Goal: Task Accomplishment & Management: Manage account settings

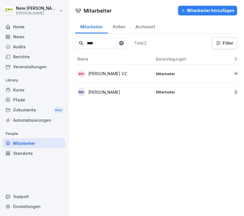
type input "****"
click at [26, 92] on div "Kurse" at bounding box center [34, 90] width 62 height 10
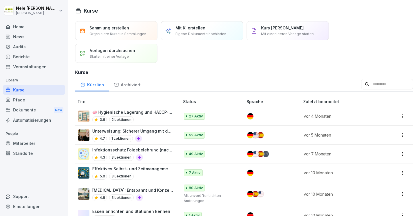
click at [155, 112] on p "🧼 Hygienische Lagerung und HACCP-Standards" at bounding box center [133, 112] width 82 height 6
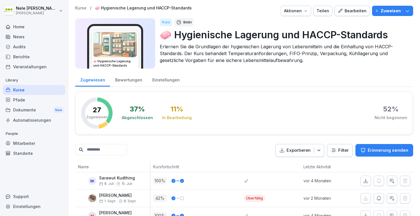
click at [126, 55] on img at bounding box center [115, 44] width 43 height 25
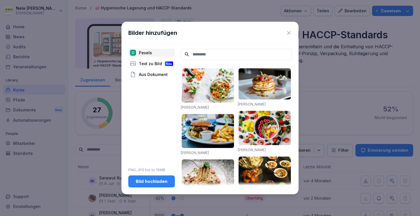
click at [289, 32] on icon at bounding box center [289, 33] width 6 height 6
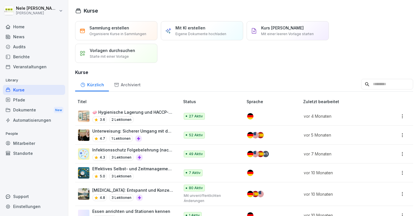
click at [138, 133] on p "Unterweisung: Sicherer Umgang mit der Bierzapfanlage" at bounding box center [133, 131] width 82 height 6
click at [156, 150] on p "Infektionsschutz Folgebelehrung (nach §43 IfSG)" at bounding box center [133, 150] width 82 height 6
click at [161, 170] on p "Effektives Selbst- und Zeitmanagement im Gastgewerbe" at bounding box center [133, 169] width 82 height 6
click at [161, 194] on div "4.8 3 Lektionen" at bounding box center [133, 197] width 82 height 7
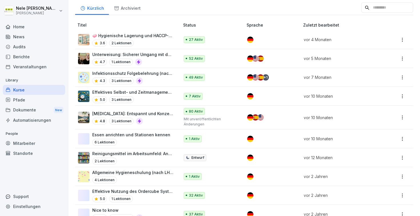
scroll to position [87, 0]
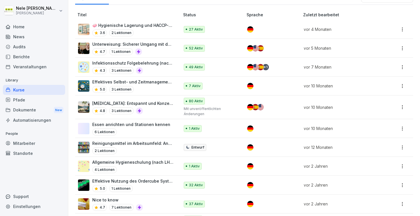
click at [156, 126] on p "Essen anrichten und Stationen kennen" at bounding box center [131, 125] width 78 height 6
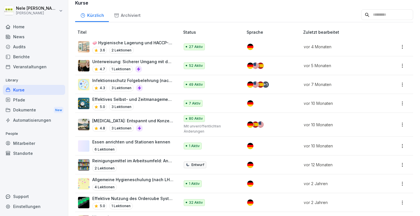
scroll to position [72, 0]
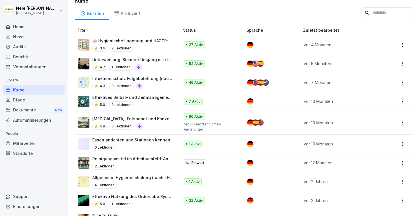
click at [146, 158] on p "Reinigungsmittel im Arbeitsumfeld: Anwendung, Dosierung und Sicherheit" at bounding box center [133, 159] width 82 height 6
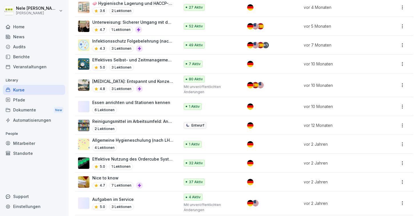
scroll to position [110, 0]
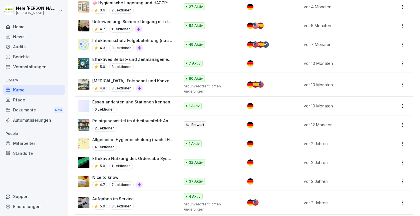
click at [148, 138] on p "Allgemeine Hygieneschulung (nach LHMV §4)" at bounding box center [133, 140] width 82 height 6
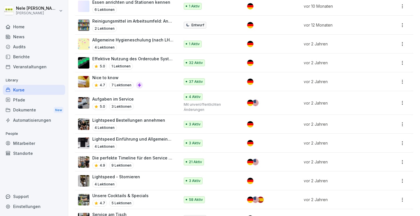
scroll to position [209, 0]
click at [152, 143] on div "4 Lektionen" at bounding box center [133, 146] width 82 height 7
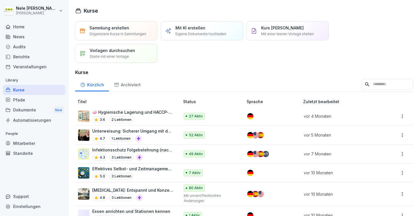
click at [128, 86] on div "Archiviert" at bounding box center [127, 84] width 37 height 15
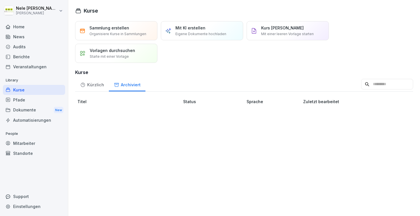
click at [97, 84] on div "Kürzlich" at bounding box center [92, 84] width 34 height 15
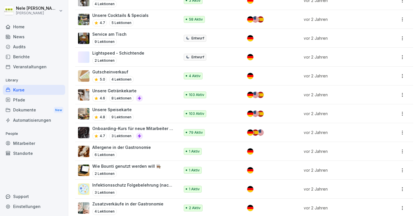
scroll to position [390, 0]
click at [133, 145] on p "Allergene in der Gastronomie" at bounding box center [121, 148] width 59 height 6
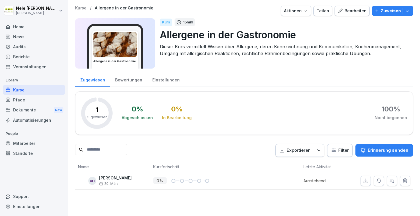
click at [385, 13] on p "Zuweisen" at bounding box center [391, 11] width 20 height 6
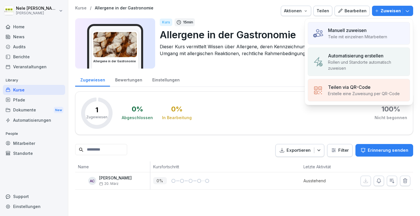
click at [357, 38] on p "Teile mit einzelnen Mitarbeitern" at bounding box center [357, 37] width 59 height 6
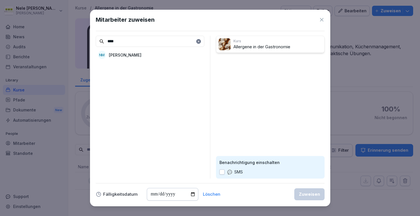
type input "****"
click at [138, 55] on p "[PERSON_NAME]" at bounding box center [125, 55] width 33 height 6
click at [317, 194] on div "Zuweisen" at bounding box center [309, 194] width 21 height 6
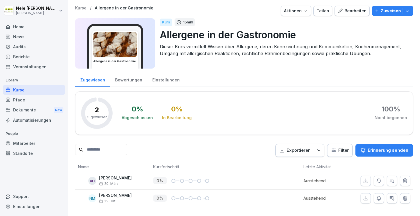
click at [17, 26] on div "Home" at bounding box center [34, 27] width 62 height 10
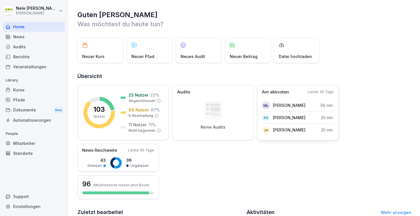
click at [324, 90] on p "Letzte 30 Tage" at bounding box center [321, 92] width 26 height 5
click at [326, 92] on p "Letzte 30 Tage" at bounding box center [321, 92] width 26 height 5
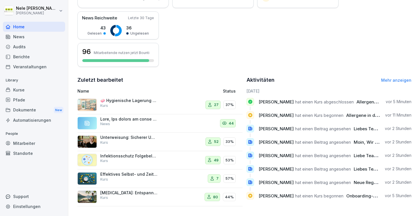
scroll to position [132, 0]
